Goal: Obtain resource: Obtain resource

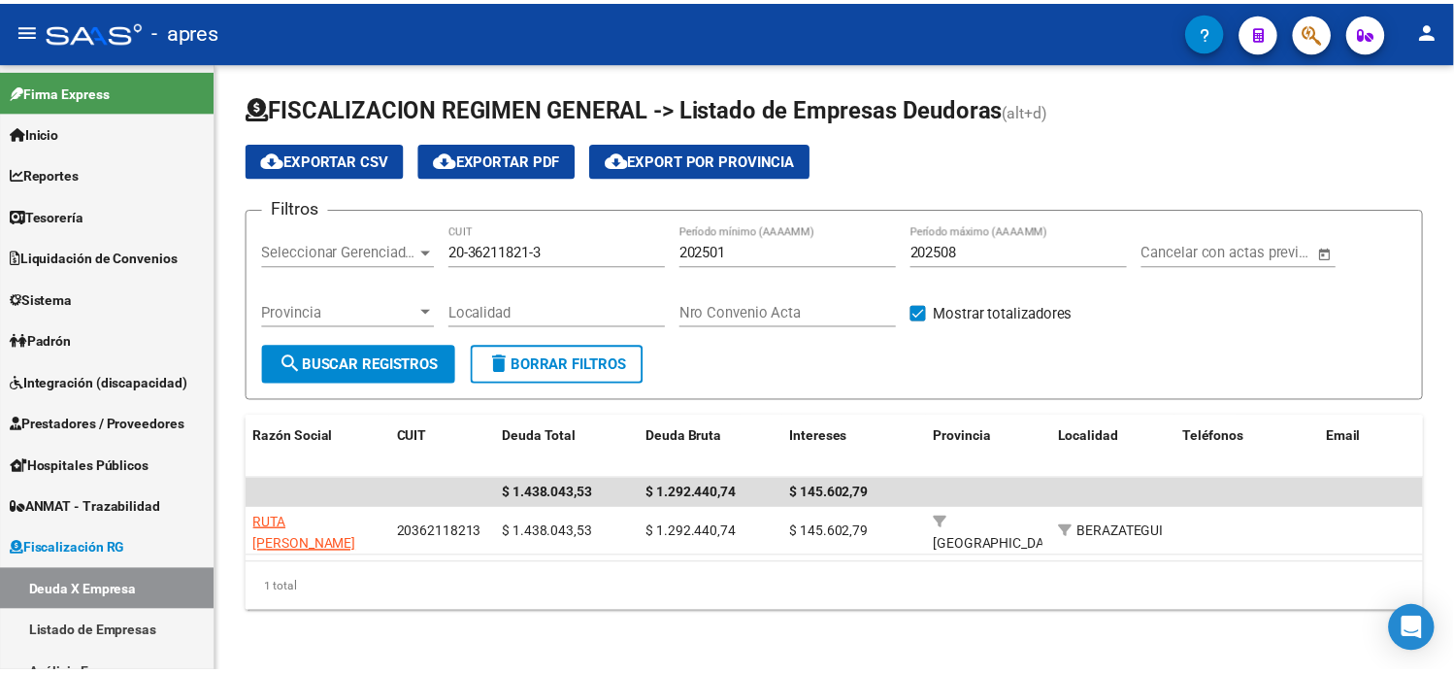
scroll to position [20, 0]
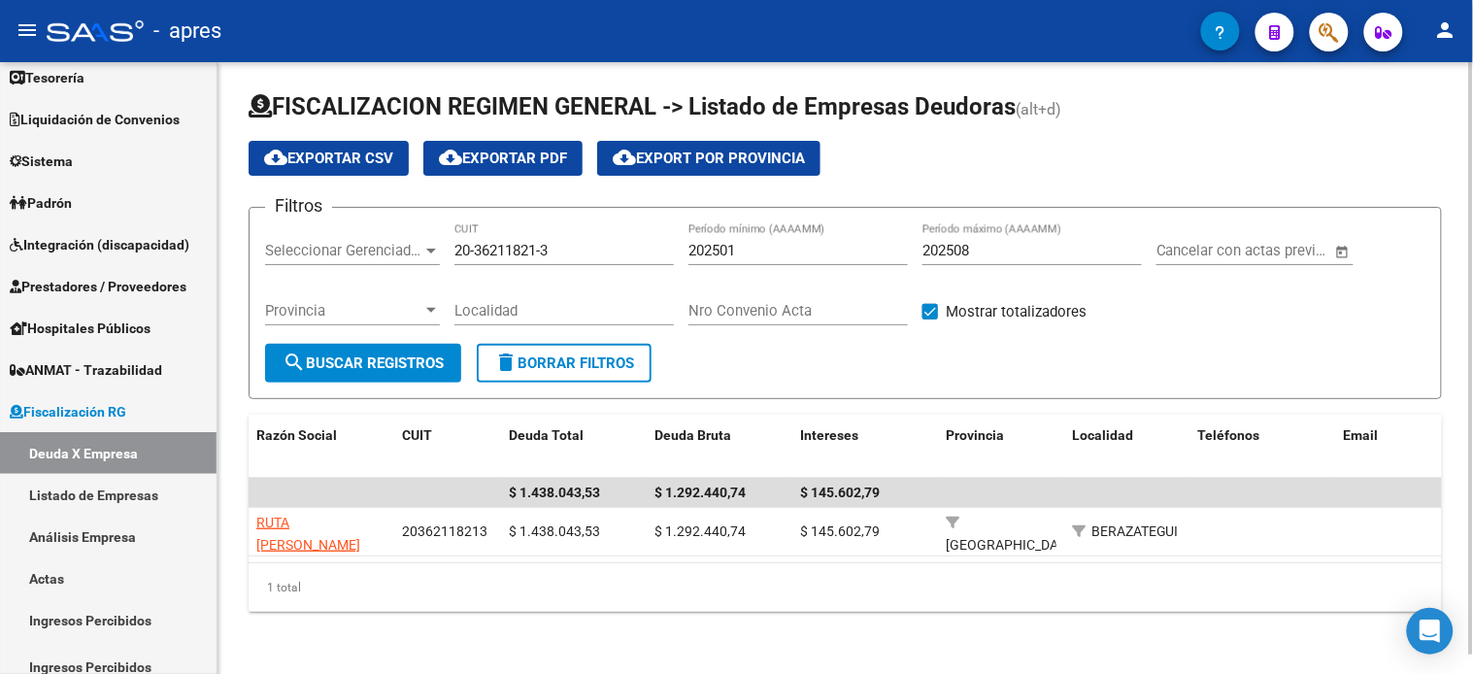
click at [545, 242] on input "20-36211821-3" at bounding box center [563, 250] width 219 height 17
click at [546, 242] on input "20-36211821-3" at bounding box center [563, 250] width 219 height 17
type input "30-60701765-0"
click at [372, 354] on span "search Buscar Registros" at bounding box center [363, 362] width 161 height 17
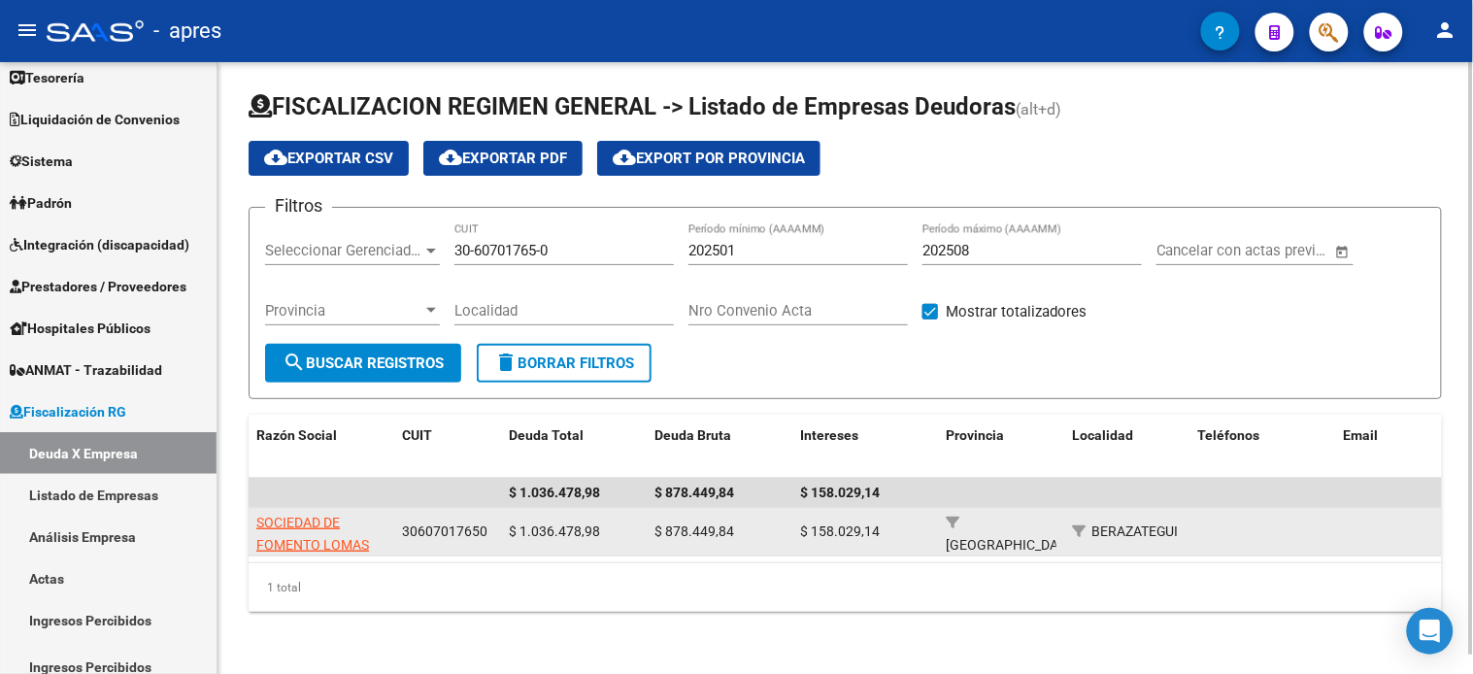
click at [303, 513] on app-link-go-to "SOCIEDAD DE FOMENTO LOMAS [PERSON_NAME]" at bounding box center [321, 545] width 130 height 66
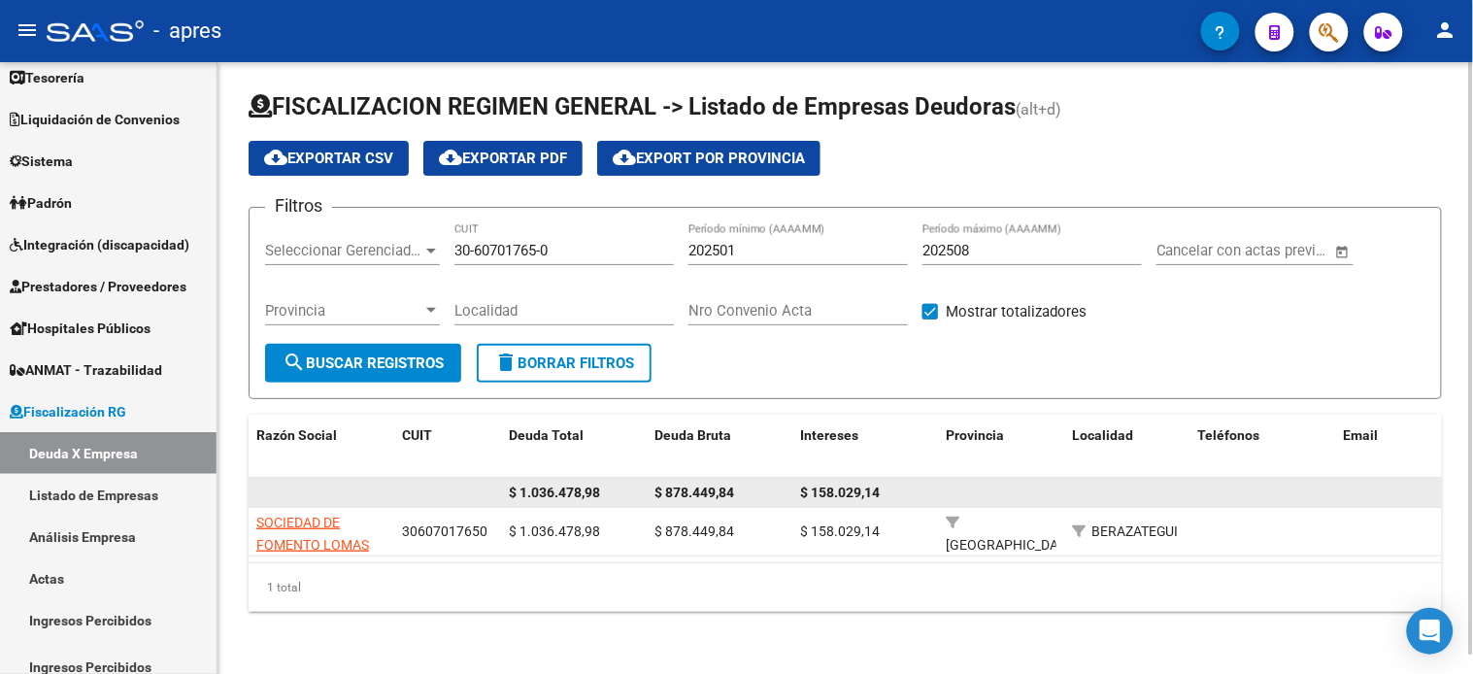
click at [311, 484] on datatable-body-cell at bounding box center [322, 493] width 146 height 30
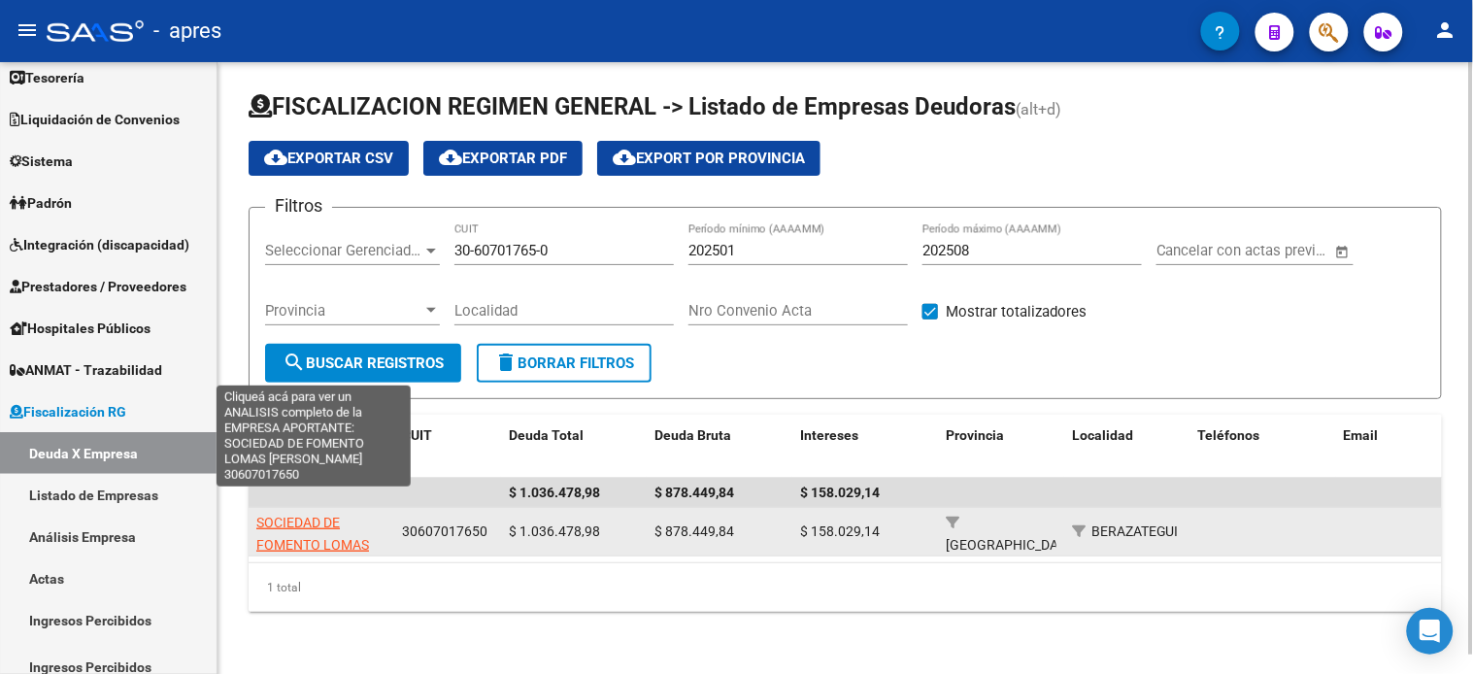
click at [299, 524] on span "SOCIEDAD DE FOMENTO LOMAS [PERSON_NAME]" at bounding box center [312, 545] width 113 height 60
type textarea "30607017650"
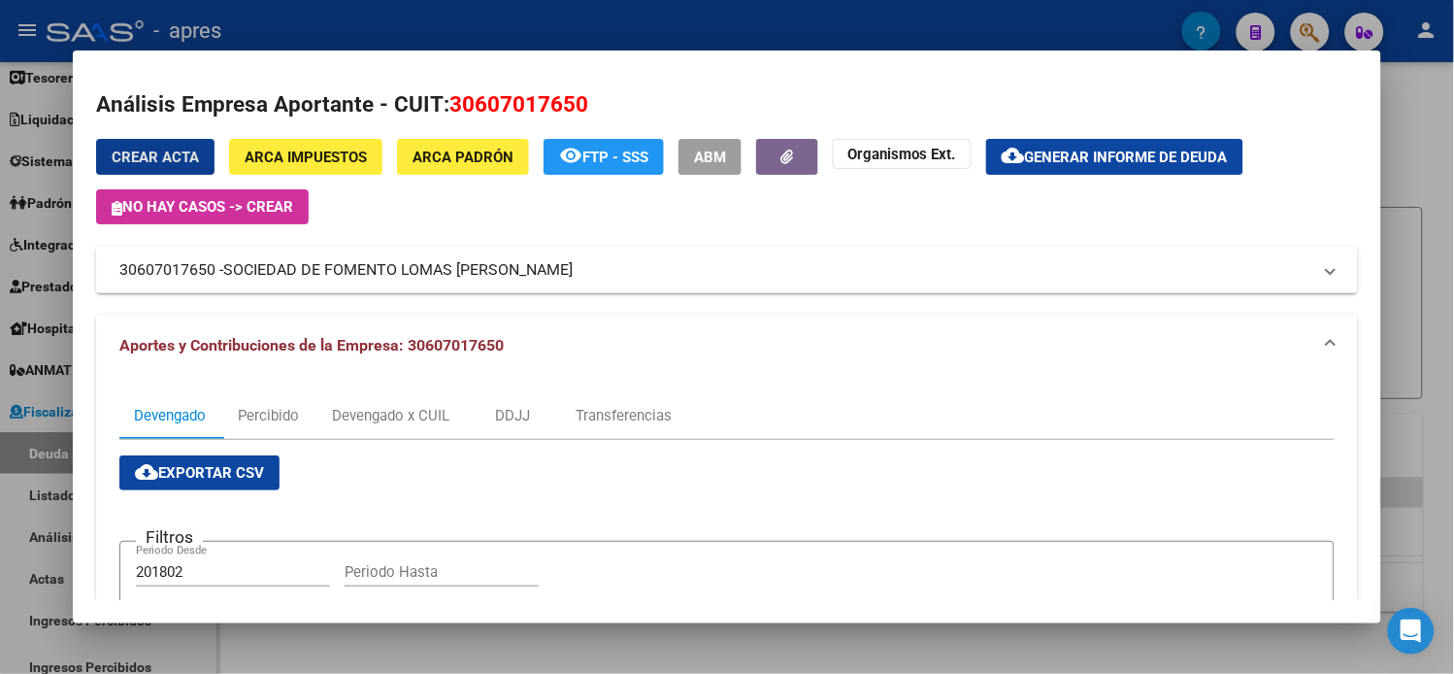
scroll to position [0, 0]
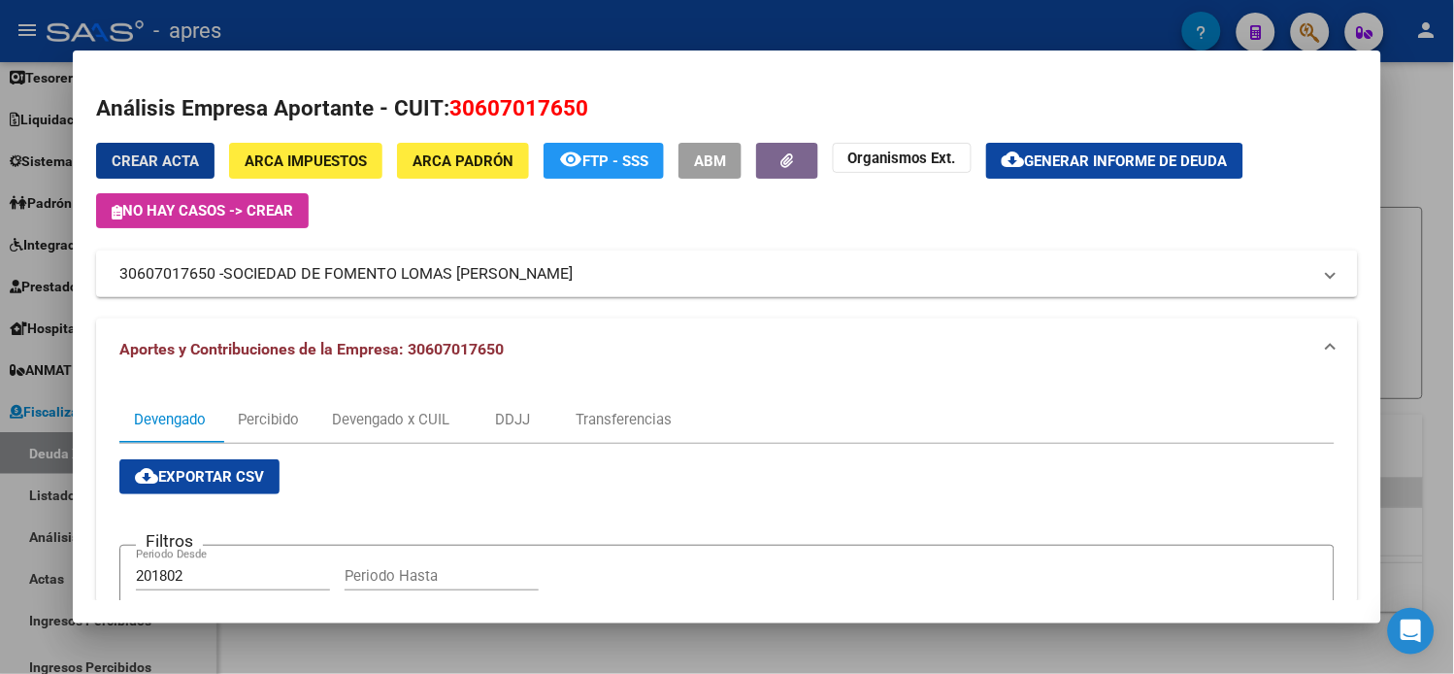
click at [1169, 163] on span "Generar informe de deuda" at bounding box center [1126, 160] width 203 height 17
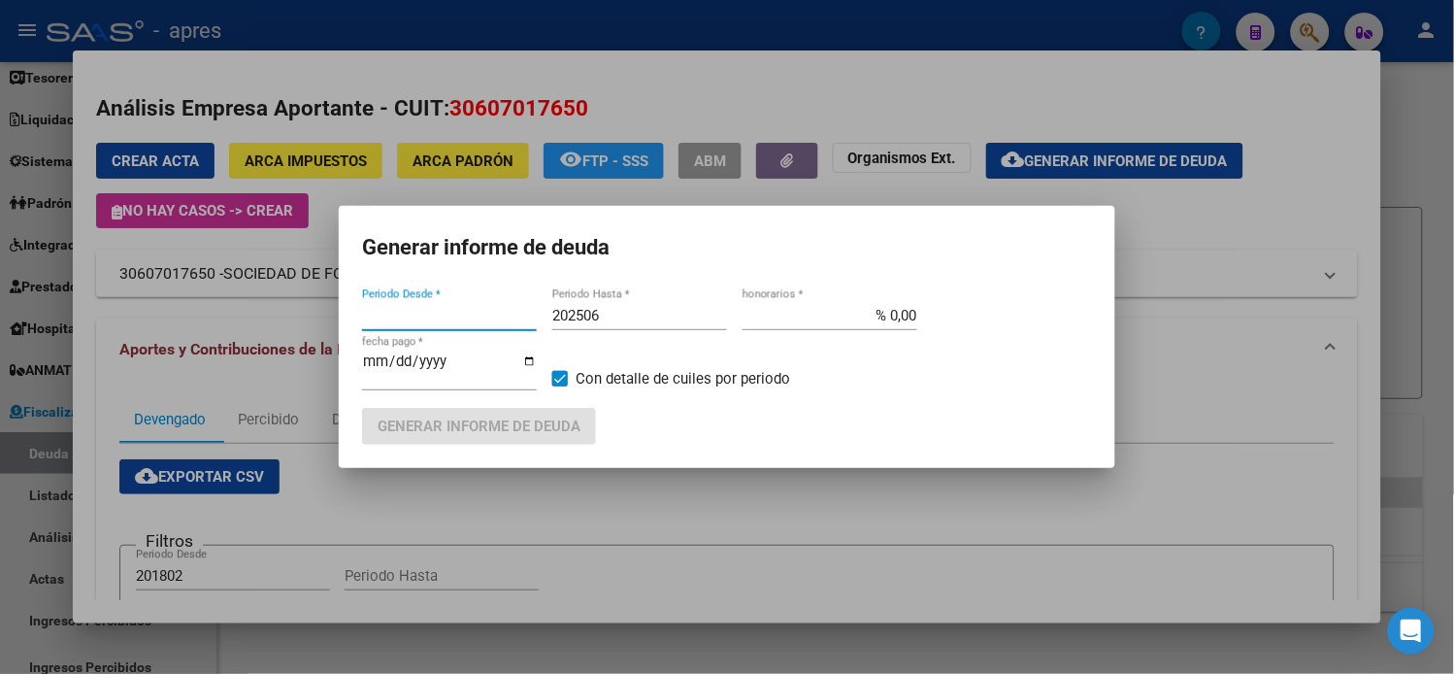
type input "201802"
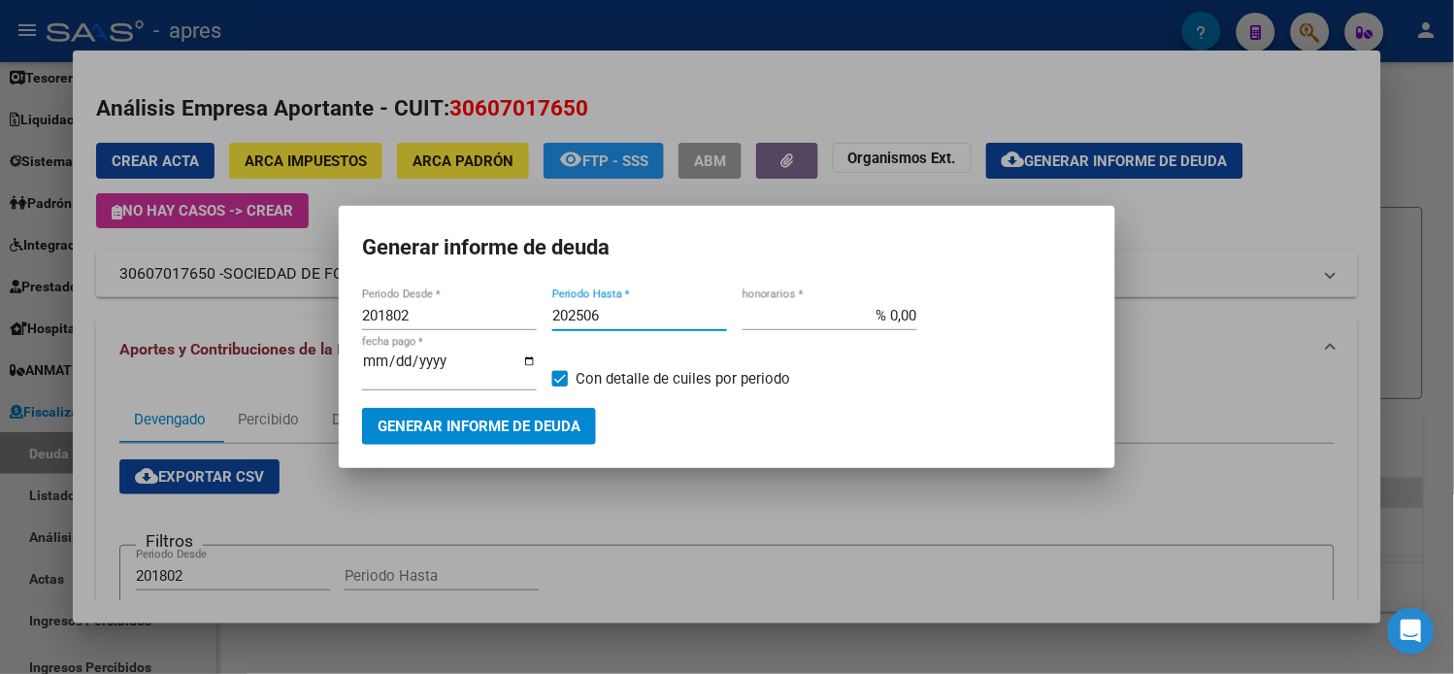
click at [627, 324] on input "202506" at bounding box center [639, 315] width 175 height 17
type input "202508"
click at [556, 418] on span "Generar informe de deuda" at bounding box center [479, 426] width 203 height 17
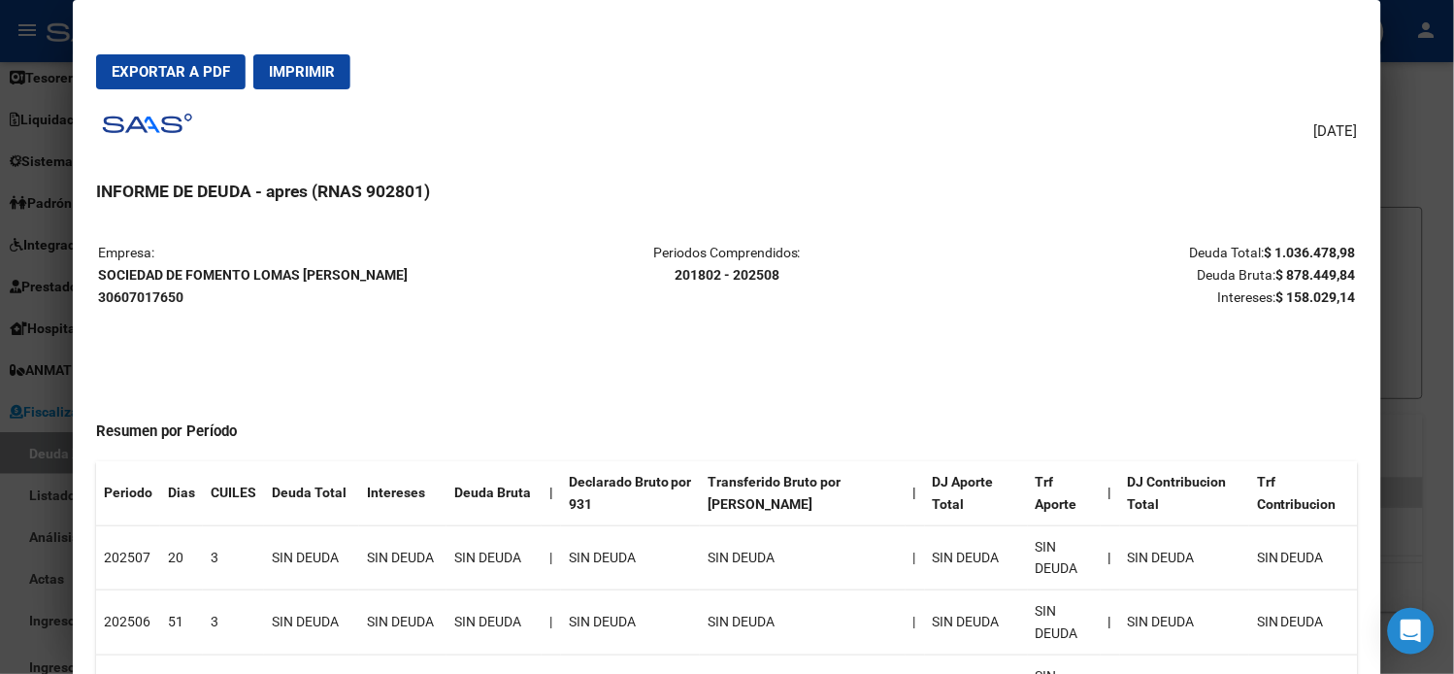
drag, startPoint x: 176, startPoint y: 69, endPoint x: 187, endPoint y: 90, distance: 24.3
click at [176, 69] on span "Exportar a PDF" at bounding box center [171, 71] width 118 height 17
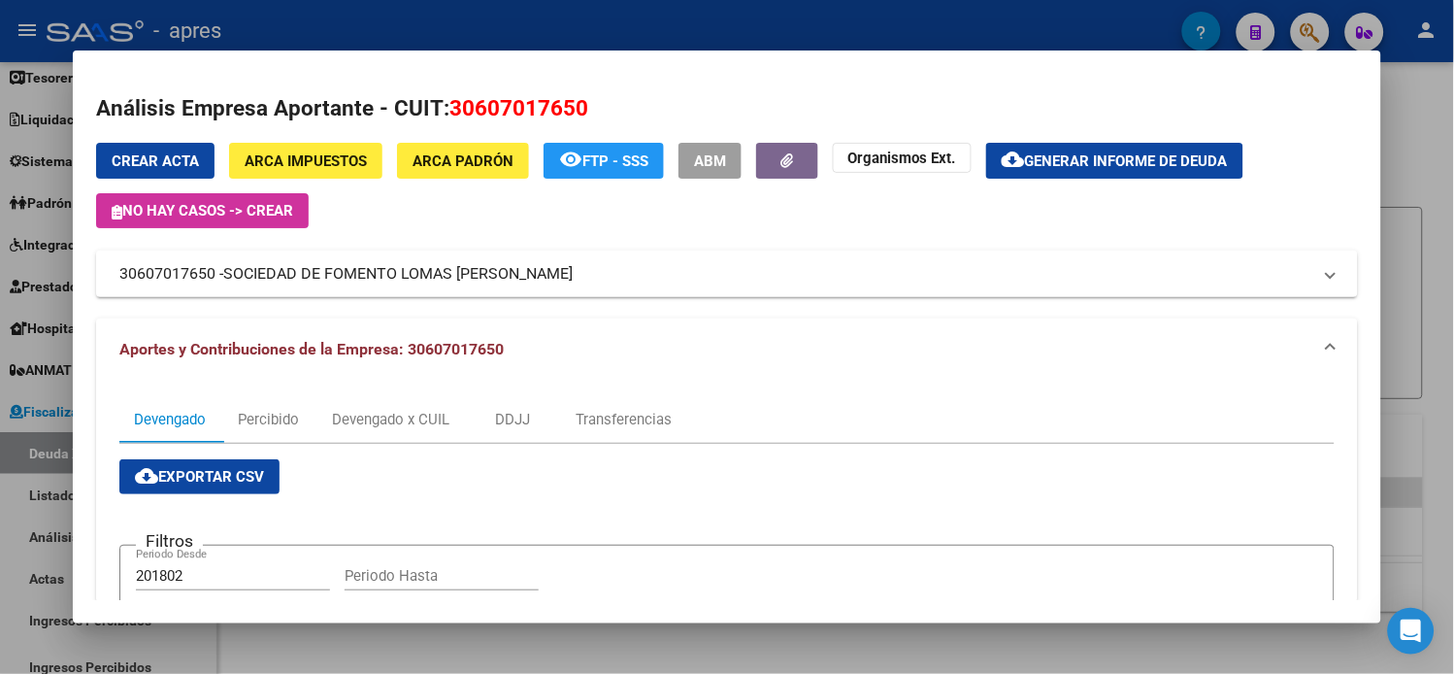
click at [14, 132] on div at bounding box center [727, 337] width 1454 height 674
